Goal: Information Seeking & Learning: Find specific fact

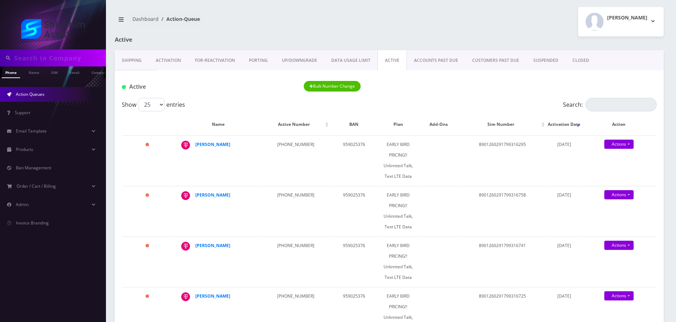
scroll to position [0, 28]
click at [416, 64] on link "ACCOUNTS PAST DUE" at bounding box center [436, 60] width 58 height 20
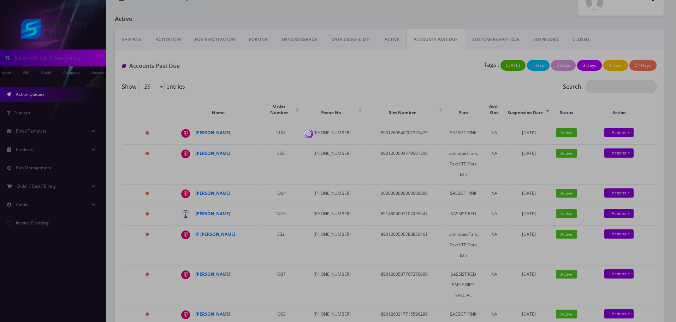
scroll to position [106, 0]
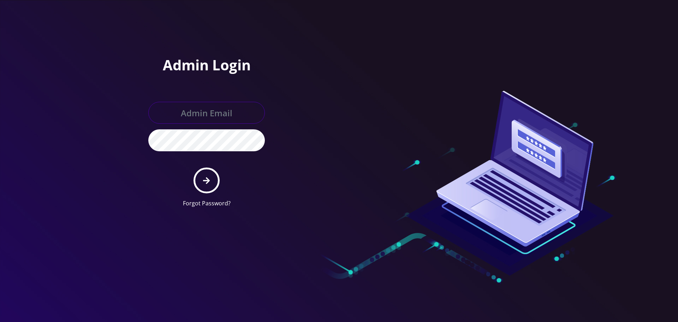
type input "[EMAIL_ADDRESS][DOMAIN_NAME]"
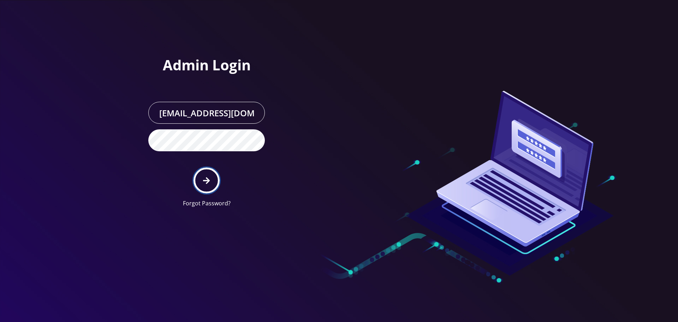
click at [208, 180] on icon "submit" at bounding box center [206, 180] width 7 height 7
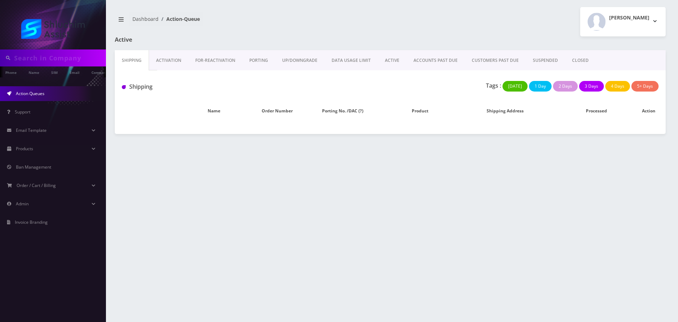
type input "9296906374"
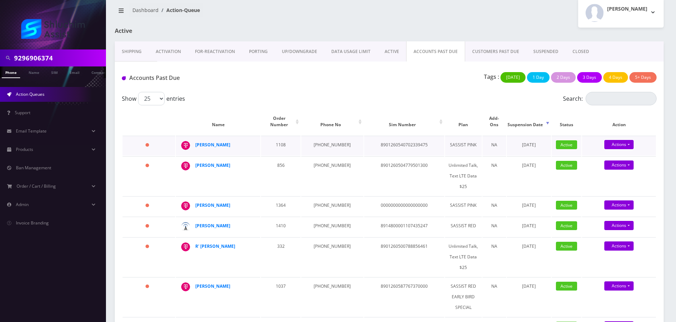
scroll to position [8, 0]
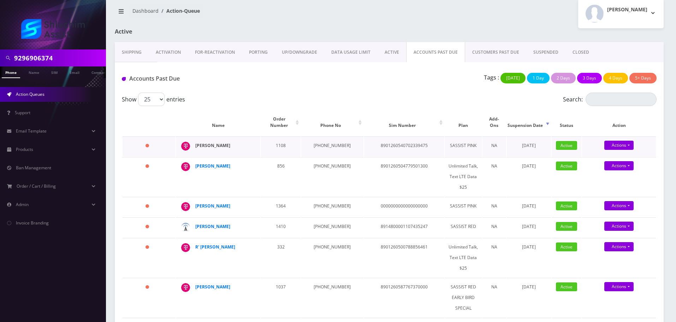
click at [230, 142] on strong "Moshe Grossbaum" at bounding box center [212, 145] width 35 height 6
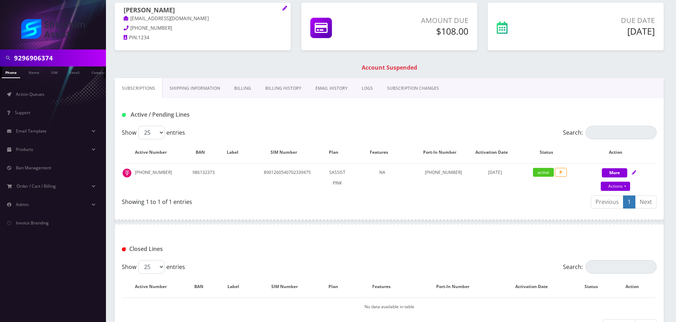
scroll to position [38, 0]
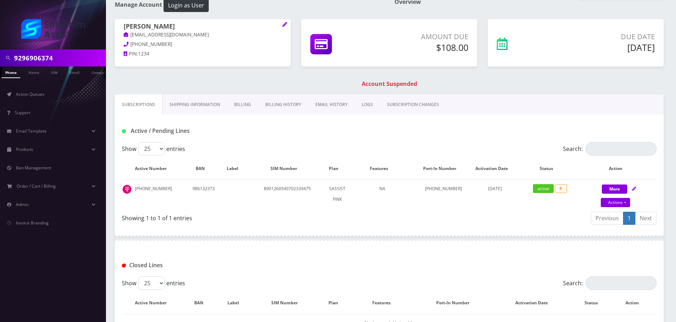
click at [289, 106] on link "Billing History" at bounding box center [283, 104] width 50 height 20
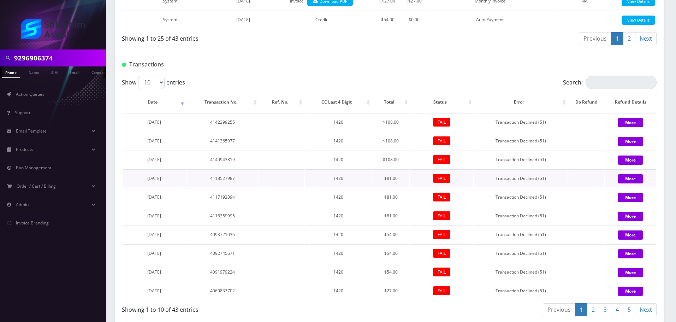
scroll to position [674, 0]
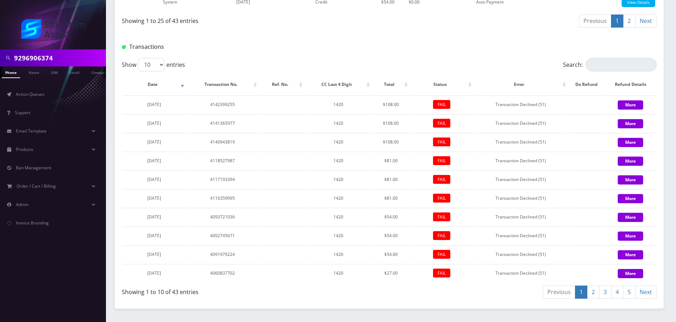
click at [607, 288] on link "3" at bounding box center [605, 292] width 12 height 13
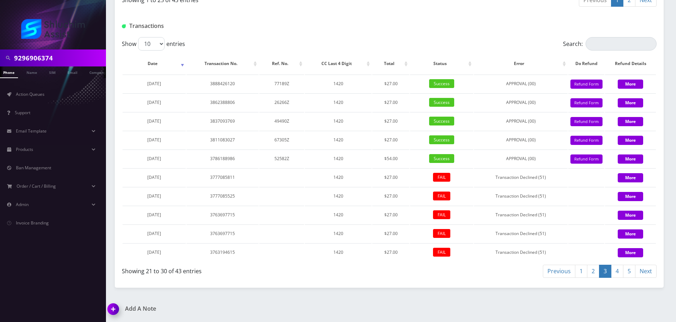
scroll to position [0, 0]
click at [73, 58] on input "9296906374" at bounding box center [59, 57] width 90 height 13
paste input "[EMAIL_ADDRESS][DOMAIN_NAME]"
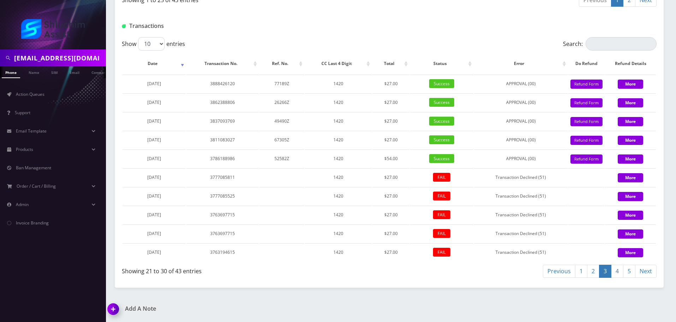
scroll to position [0, 21]
type input "[EMAIL_ADDRESS][DOMAIN_NAME]"
click at [71, 73] on link "Email" at bounding box center [74, 72] width 17 height 12
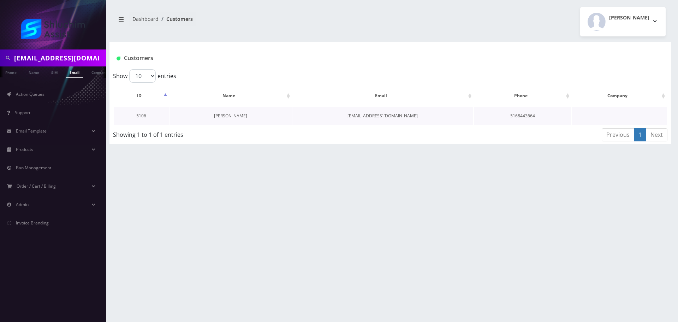
click at [236, 117] on link "Eliezer Goldman" at bounding box center [230, 116] width 33 height 6
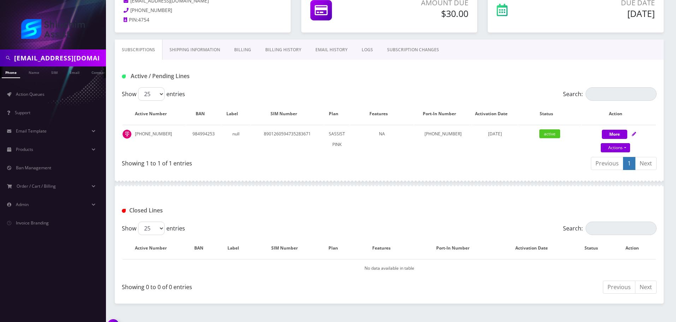
scroll to position [88, 0]
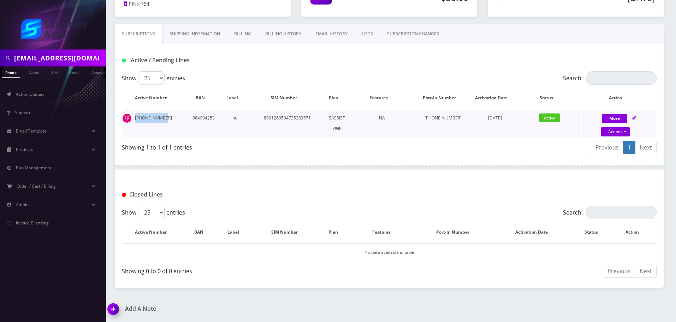
drag, startPoint x: 170, startPoint y: 118, endPoint x: 137, endPoint y: 118, distance: 32.2
click at [134, 118] on td "[PHONE_NUMBER]" at bounding box center [154, 123] width 63 height 29
copy td "[PHONE_NUMBER]"
click at [167, 116] on td "[PHONE_NUMBER]" at bounding box center [154, 123] width 63 height 29
drag, startPoint x: 170, startPoint y: 117, endPoint x: 134, endPoint y: 117, distance: 36.4
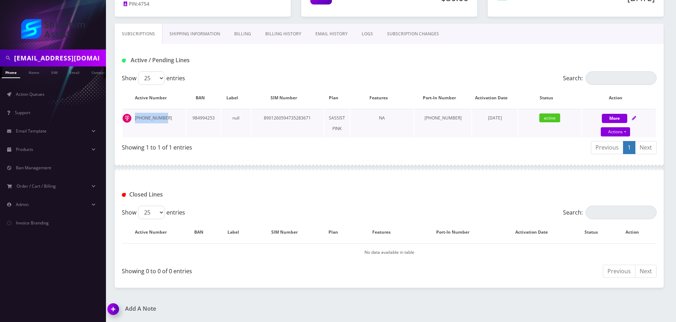
click at [134, 117] on td "[PHONE_NUMBER]" at bounding box center [154, 123] width 63 height 29
copy td "[PHONE_NUMBER]"
